Goal: Transaction & Acquisition: Book appointment/travel/reservation

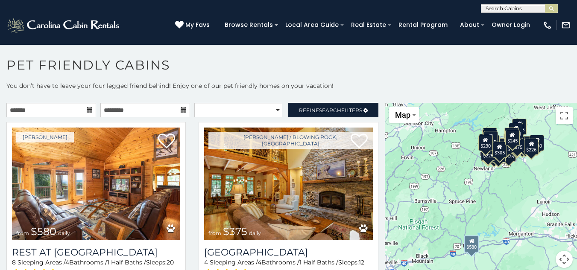
scroll to position [5, 0]
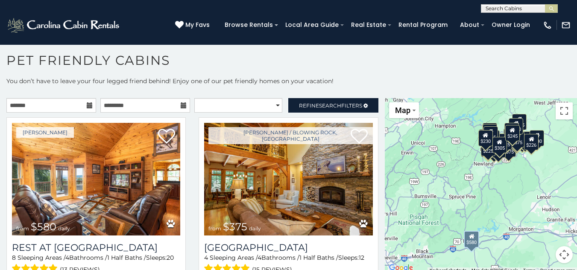
click at [1, 213] on div "Marion from $580 daily Rest at Mountain Crest 8 Sleeping Areas / 4 Bathrooms / …" at bounding box center [96, 212] width 192 height 188
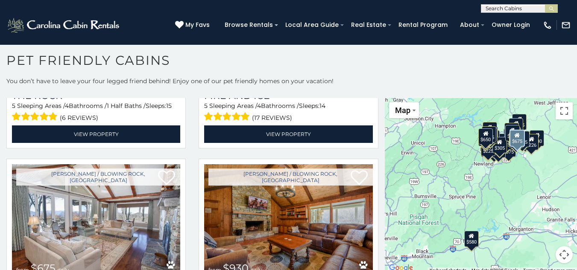
scroll to position [1350, 0]
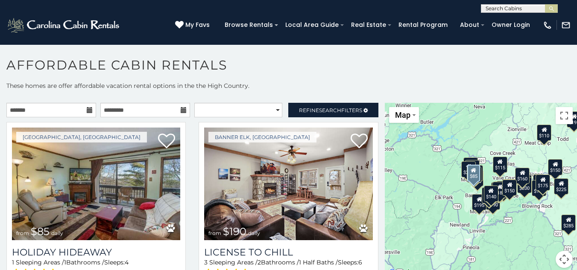
scroll to position [5, 0]
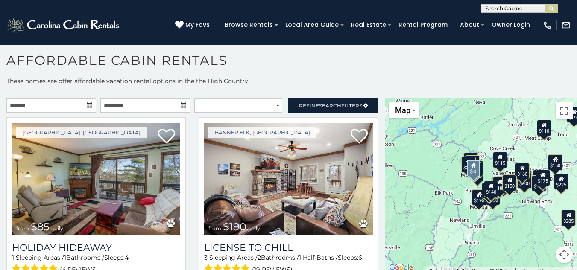
click at [0, 208] on div "Beech Mountain, NC from $85 daily Holiday Hideaway 1 Sleeping Areas / 1 Bathroo…" at bounding box center [96, 212] width 192 height 188
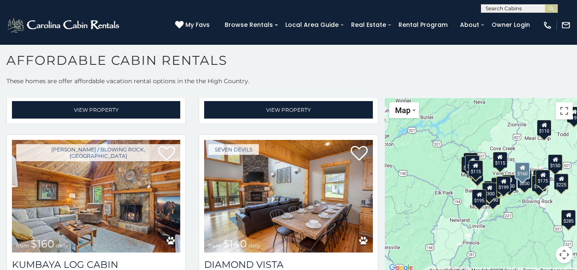
scroll to position [2324, 0]
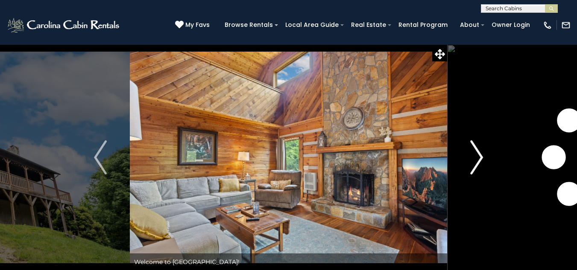
click at [480, 155] on img "Next" at bounding box center [476, 158] width 13 height 34
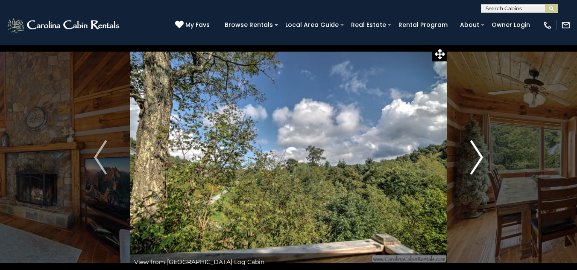
click at [480, 155] on img "Next" at bounding box center [476, 158] width 13 height 34
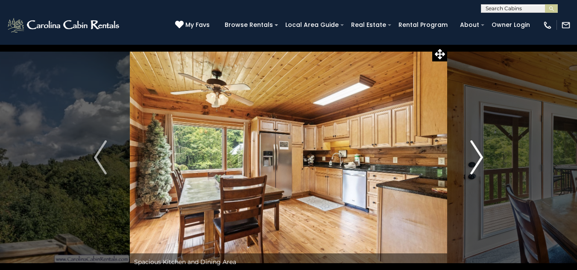
click at [480, 155] on img "Next" at bounding box center [476, 158] width 13 height 34
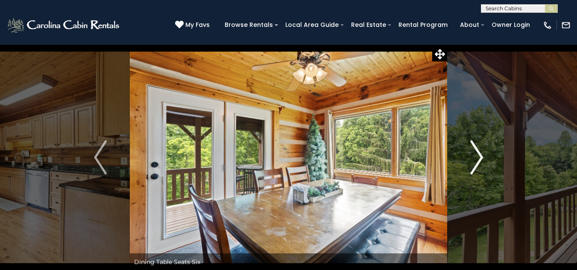
click at [480, 155] on img "Next" at bounding box center [476, 158] width 13 height 34
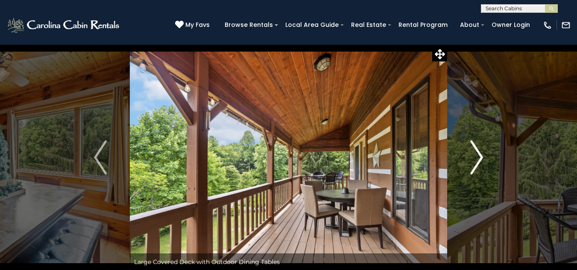
click at [480, 155] on img "Next" at bounding box center [476, 158] width 13 height 34
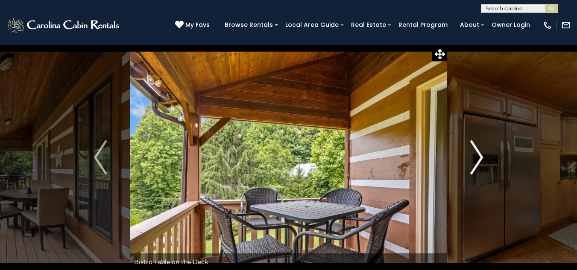
click at [480, 155] on img "Next" at bounding box center [476, 158] width 13 height 34
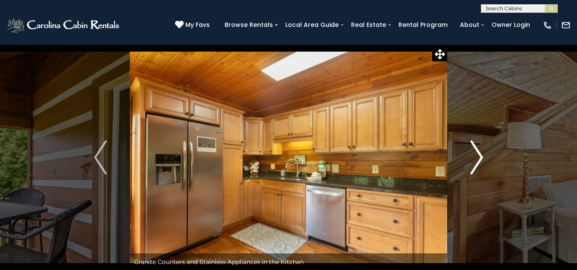
click at [480, 155] on img "Next" at bounding box center [476, 158] width 13 height 34
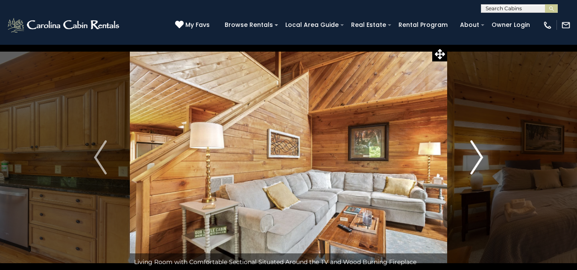
click at [480, 155] on img "Next" at bounding box center [476, 158] width 13 height 34
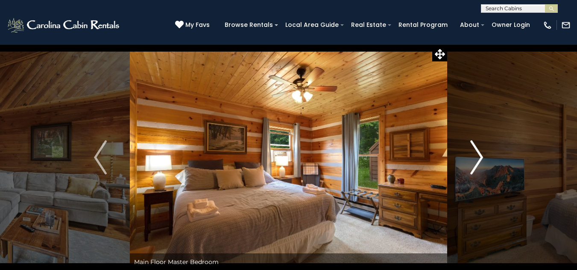
click at [480, 155] on img "Next" at bounding box center [476, 158] width 13 height 34
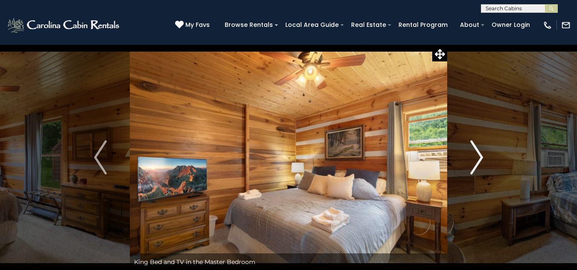
click at [480, 155] on img "Next" at bounding box center [476, 158] width 13 height 34
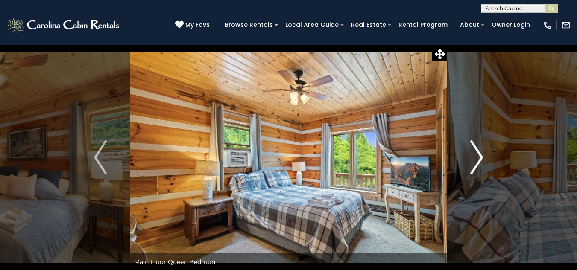
click at [480, 155] on img "Next" at bounding box center [476, 158] width 13 height 34
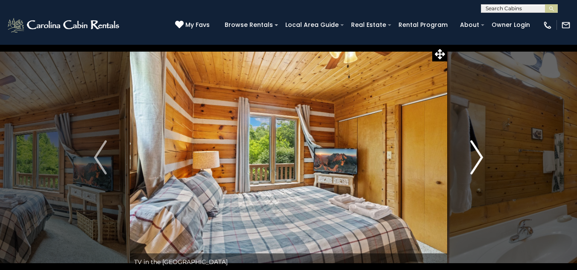
click at [480, 155] on img "Next" at bounding box center [476, 158] width 13 height 34
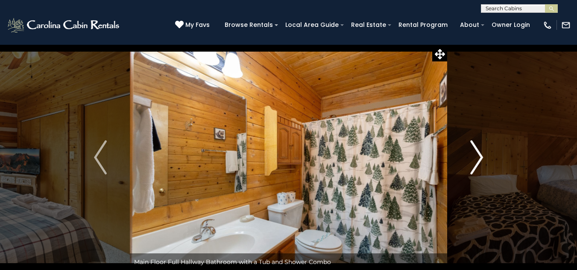
click at [480, 155] on img "Next" at bounding box center [476, 158] width 13 height 34
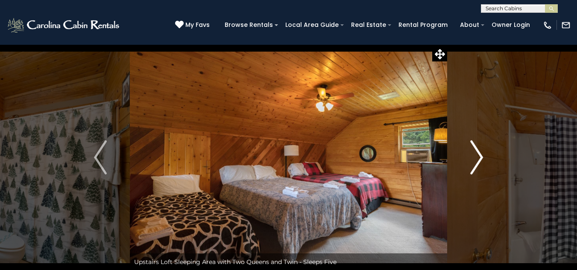
click at [480, 155] on img "Next" at bounding box center [476, 158] width 13 height 34
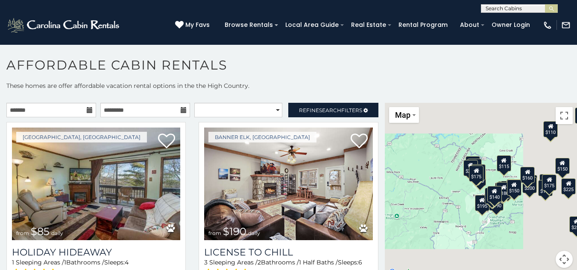
scroll to position [5, 0]
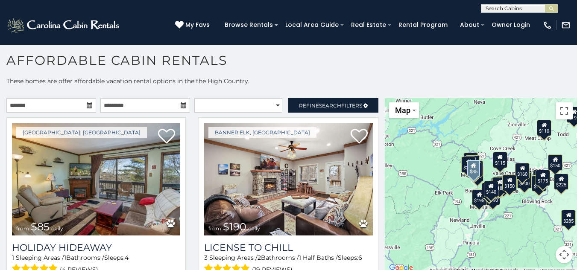
click at [0, 127] on div "Beech Mountain, NC from $85 daily Holiday Hideaway 1 Sleeping Areas / 1 Bathroo…" at bounding box center [96, 212] width 192 height 188
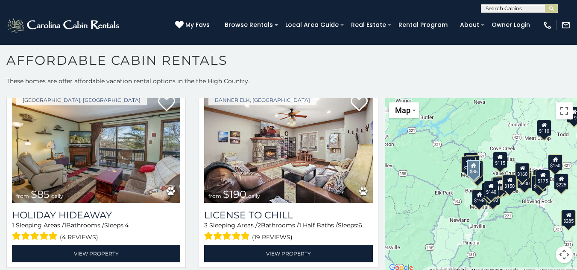
scroll to position [34, 0]
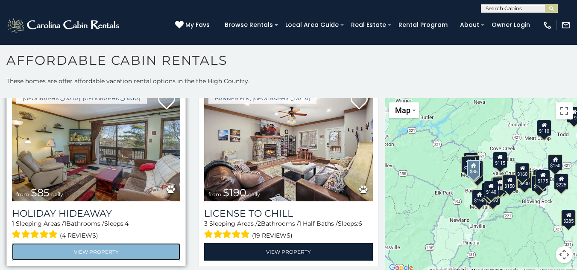
click at [68, 247] on link "View Property" at bounding box center [96, 253] width 168 height 18
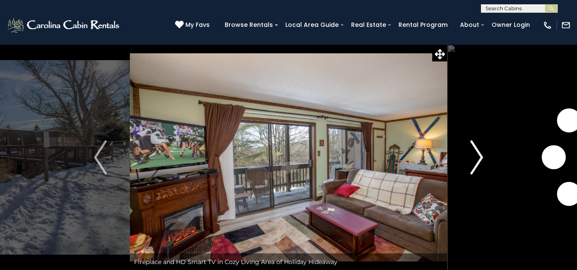
click at [478, 150] on img "Next" at bounding box center [476, 158] width 13 height 34
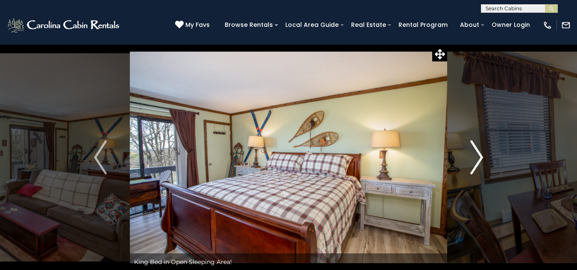
click at [478, 150] on img "Next" at bounding box center [476, 158] width 13 height 34
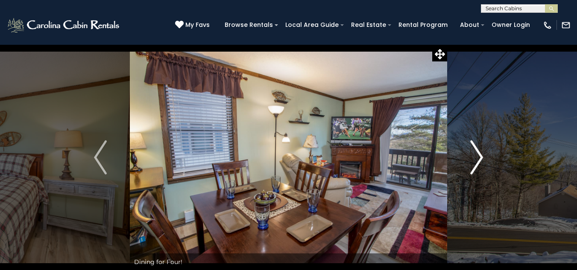
click at [478, 150] on img "Next" at bounding box center [476, 158] width 13 height 34
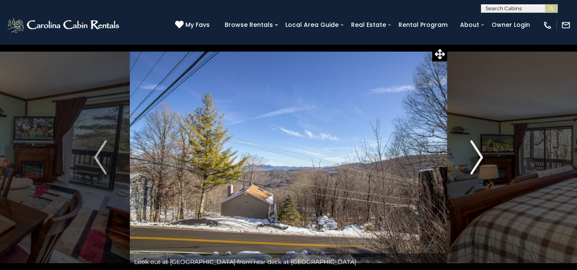
click at [478, 150] on img "Next" at bounding box center [476, 158] width 13 height 34
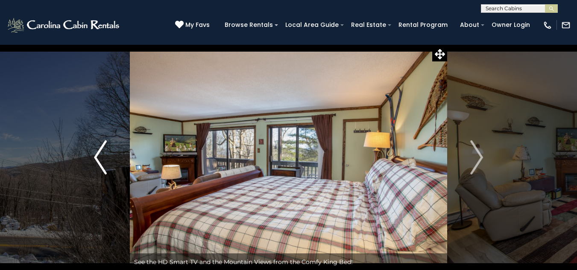
click at [100, 154] on img "Previous" at bounding box center [100, 158] width 13 height 34
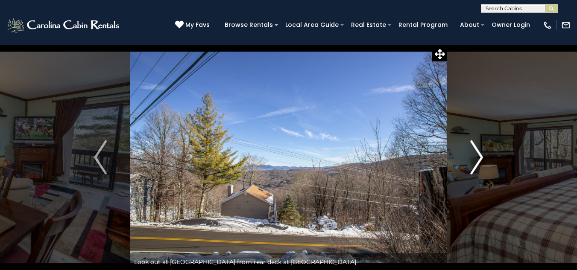
click at [479, 155] on img "Next" at bounding box center [476, 158] width 13 height 34
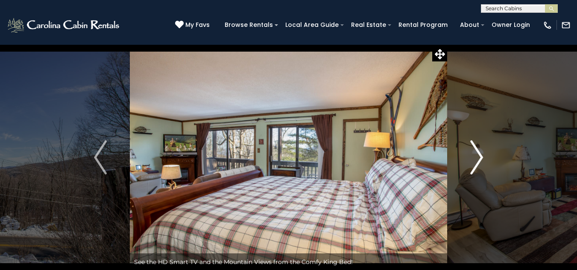
click at [479, 155] on img "Next" at bounding box center [476, 158] width 13 height 34
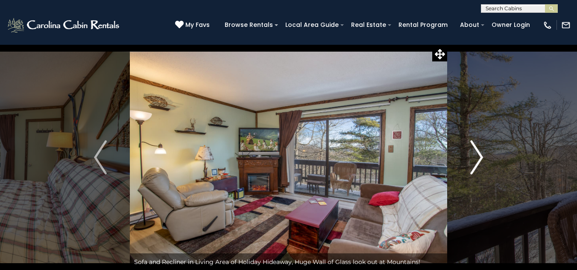
click at [479, 155] on img "Next" at bounding box center [476, 158] width 13 height 34
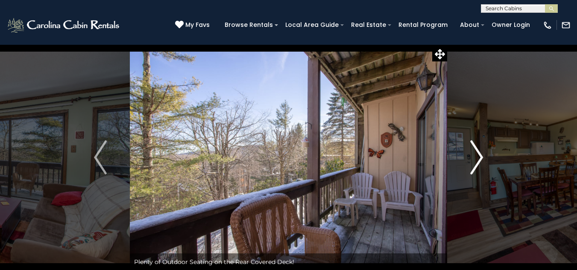
click at [479, 155] on img "Next" at bounding box center [476, 158] width 13 height 34
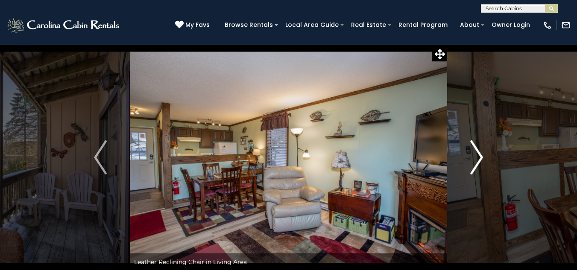
click at [479, 155] on img "Next" at bounding box center [476, 158] width 13 height 34
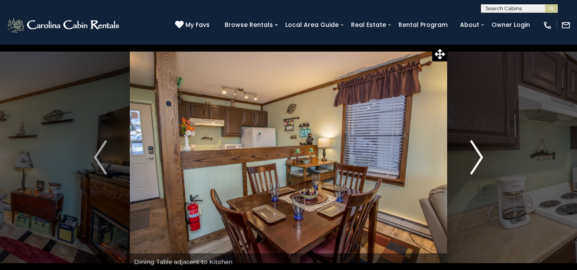
click at [479, 155] on img "Next" at bounding box center [476, 158] width 13 height 34
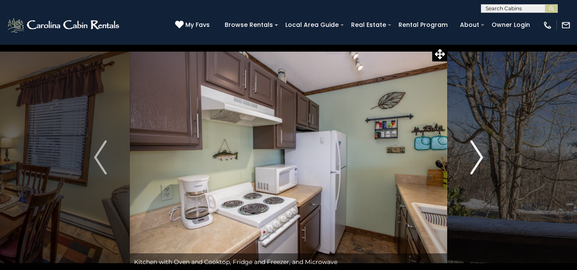
click at [479, 155] on img "Next" at bounding box center [476, 158] width 13 height 34
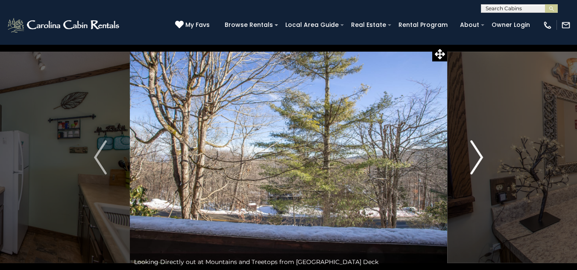
click at [479, 155] on img "Next" at bounding box center [476, 158] width 13 height 34
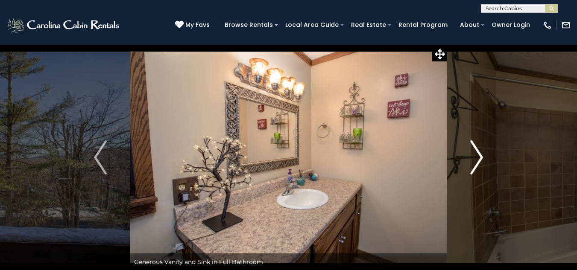
click at [479, 155] on img "Next" at bounding box center [476, 158] width 13 height 34
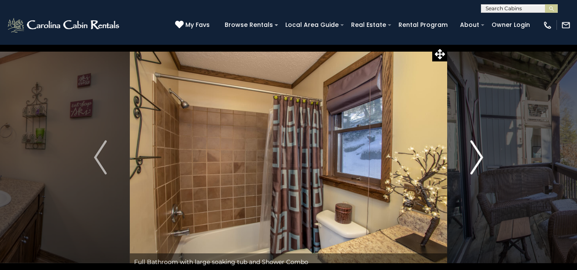
click at [479, 155] on img "Next" at bounding box center [476, 158] width 13 height 34
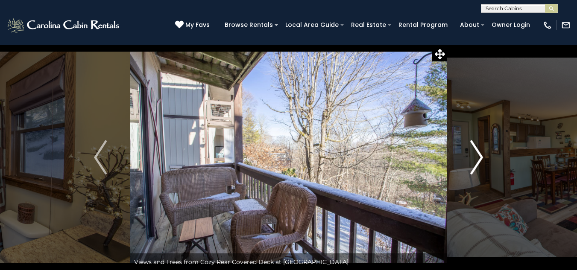
click at [479, 155] on img "Next" at bounding box center [476, 158] width 13 height 34
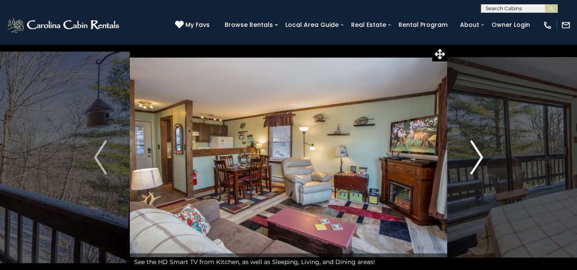
click at [479, 155] on img "Next" at bounding box center [476, 158] width 13 height 34
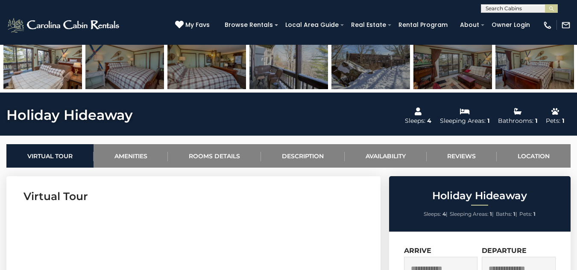
scroll to position [239, 0]
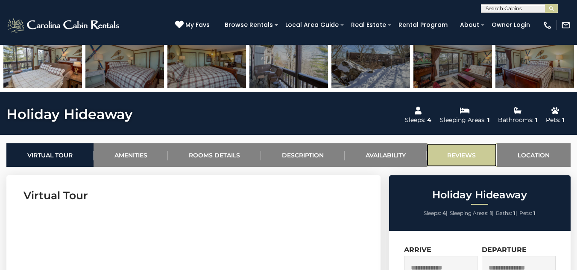
click at [460, 158] on link "Reviews" at bounding box center [462, 156] width 71 height 24
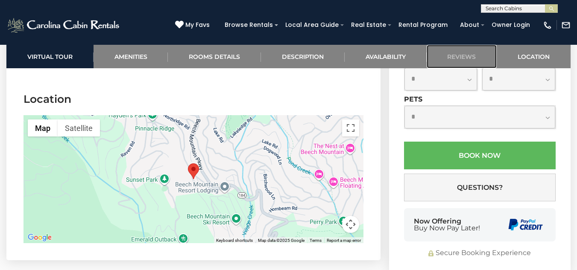
scroll to position [2250, 0]
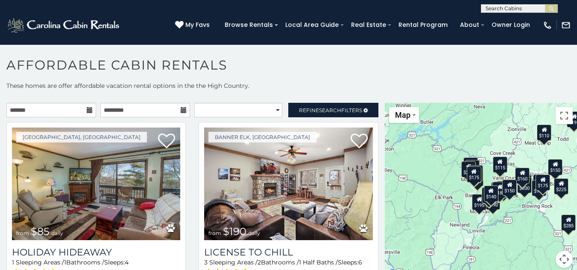
scroll to position [5, 0]
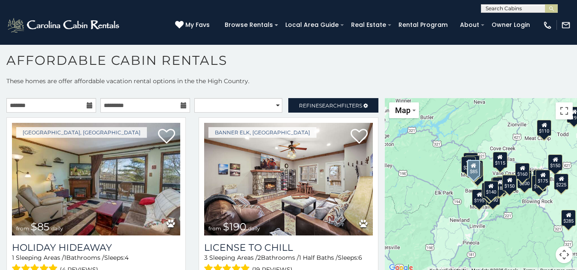
click at [0, 134] on div "Beech Mountain, NC from $85 daily Holiday Hideaway 1 Sleeping Areas / 1 Bathroo…" at bounding box center [96, 212] width 192 height 188
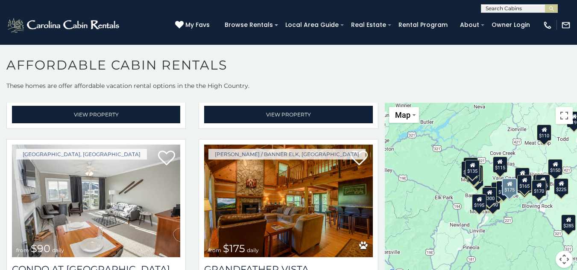
scroll to position [1743, 0]
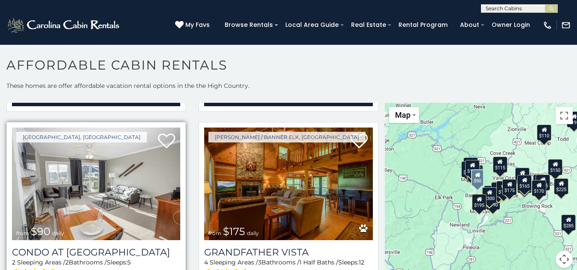
click at [124, 163] on img at bounding box center [96, 184] width 168 height 113
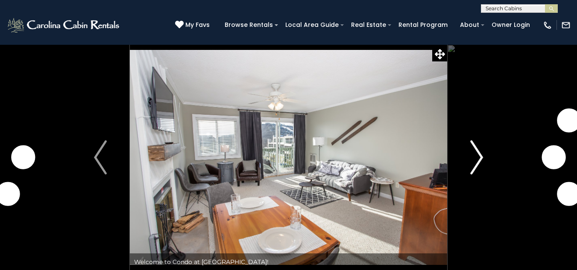
click at [481, 158] on img "Next" at bounding box center [476, 158] width 13 height 34
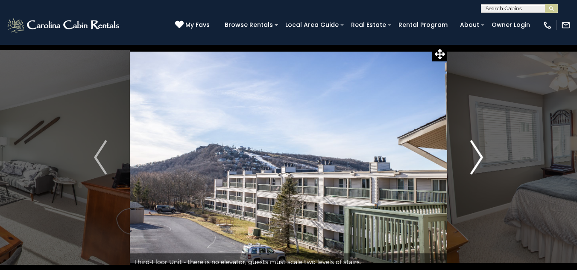
click at [481, 158] on img "Next" at bounding box center [476, 158] width 13 height 34
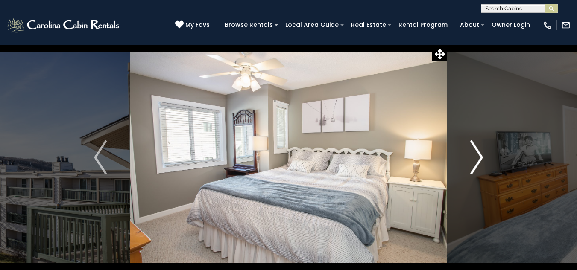
click at [481, 158] on img "Next" at bounding box center [476, 158] width 13 height 34
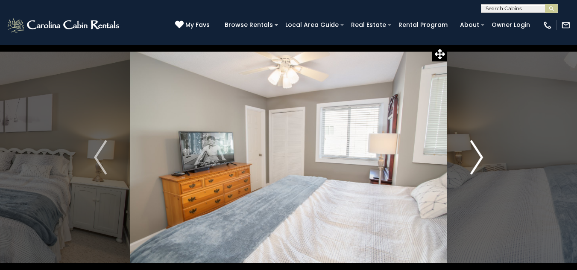
click at [481, 158] on img "Next" at bounding box center [476, 158] width 13 height 34
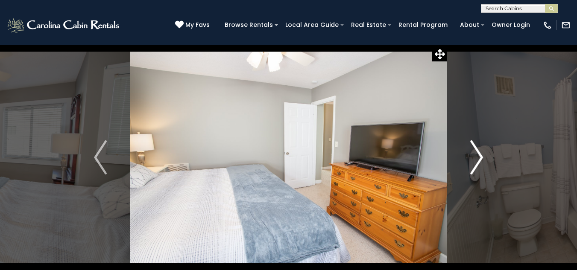
click at [481, 158] on img "Next" at bounding box center [476, 158] width 13 height 34
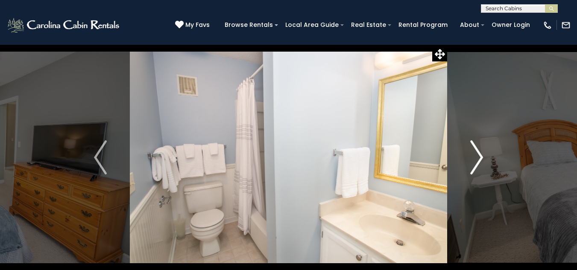
click at [481, 158] on img "Next" at bounding box center [476, 158] width 13 height 34
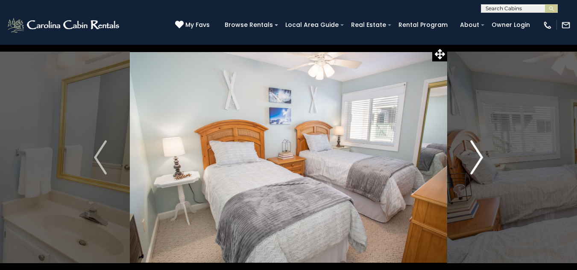
click at [481, 158] on img "Next" at bounding box center [476, 158] width 13 height 34
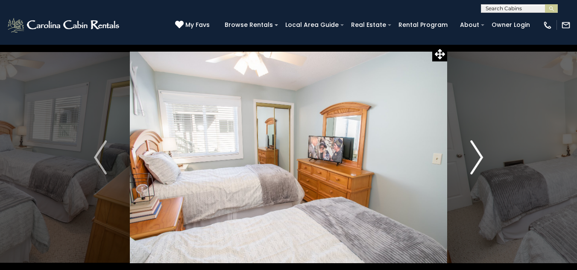
click at [481, 158] on img "Next" at bounding box center [476, 158] width 13 height 34
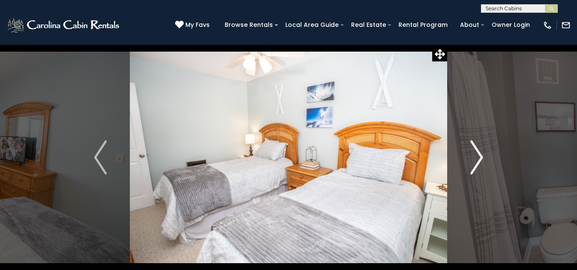
click at [481, 158] on img "Next" at bounding box center [476, 158] width 13 height 34
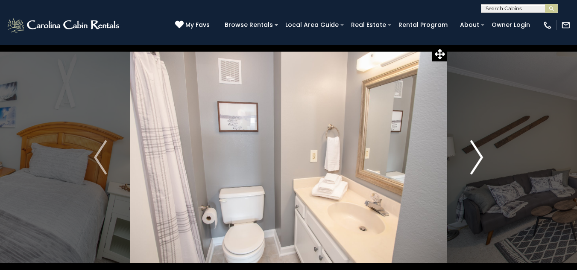
click at [477, 156] on img "Next" at bounding box center [476, 158] width 13 height 34
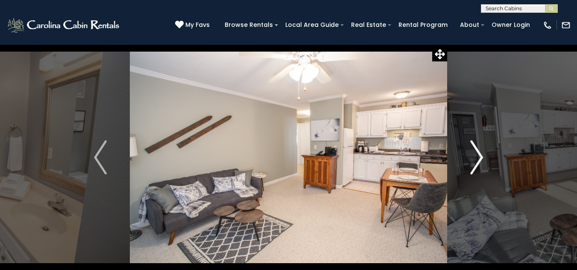
click at [477, 156] on img "Next" at bounding box center [476, 158] width 13 height 34
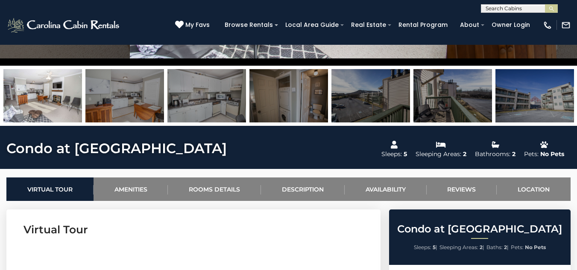
scroll to position [239, 0]
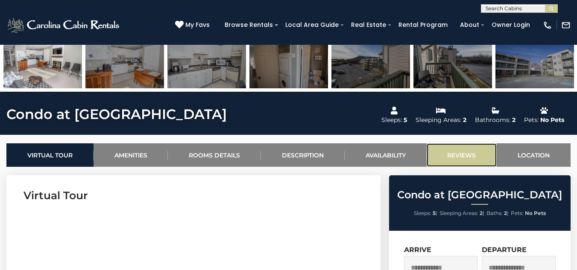
click at [477, 156] on link "Reviews" at bounding box center [462, 156] width 71 height 24
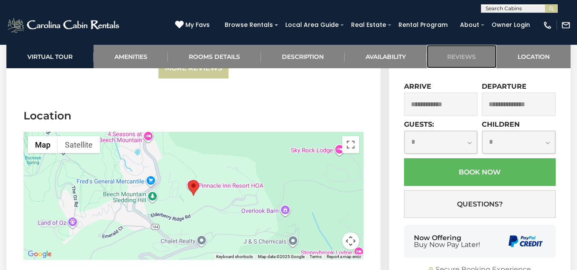
scroll to position [2194, 0]
